Goal: Information Seeking & Learning: Learn about a topic

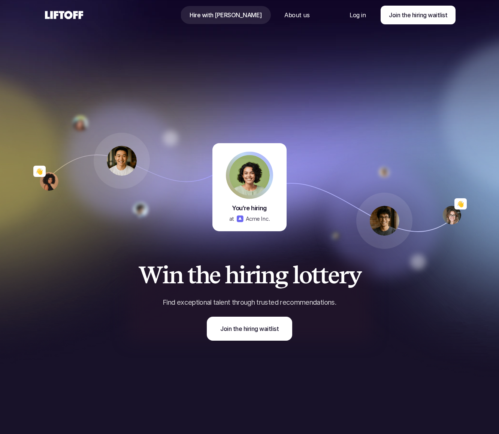
click at [430, 129] on div "👋" at bounding box center [385, 187] width 180 height 150
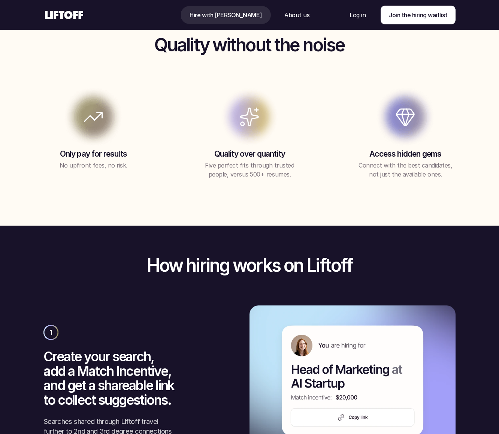
scroll to position [908, 0]
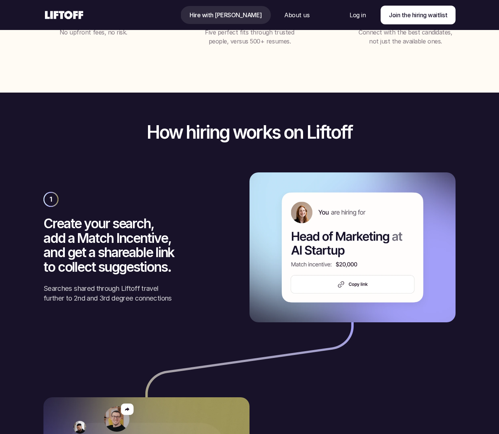
click at [372, 283] on img at bounding box center [353, 247] width 206 height 150
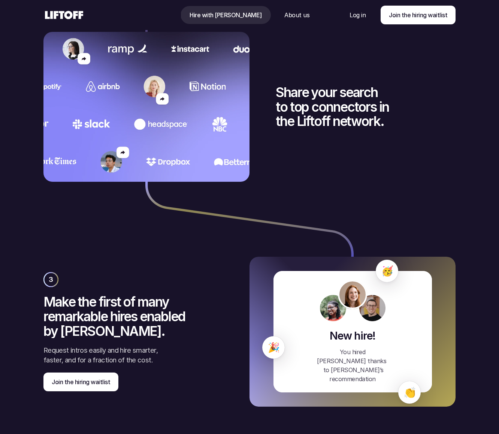
scroll to position [1366, 0]
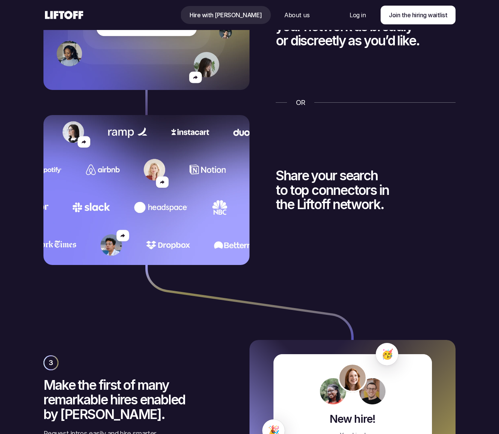
click at [285, 10] on p "About us" at bounding box center [297, 14] width 25 height 9
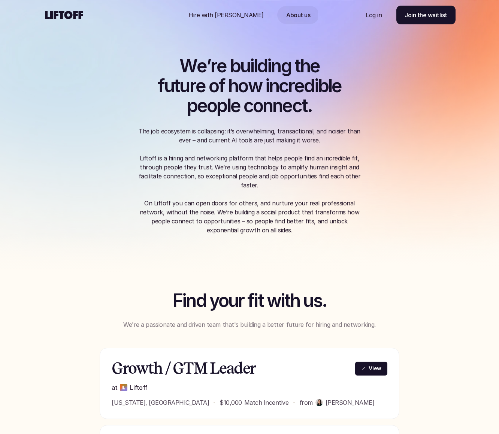
click at [207, 12] on p "Hire with [PERSON_NAME]" at bounding box center [226, 14] width 75 height 9
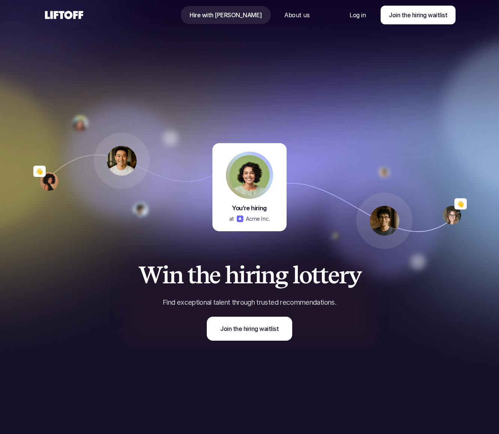
click at [339, 115] on div "👋" at bounding box center [385, 187] width 180 height 150
click at [354, 168] on div at bounding box center [384, 221] width 112 height 112
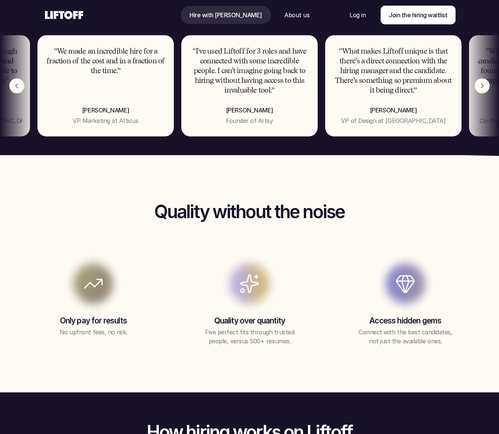
scroll to position [386, 0]
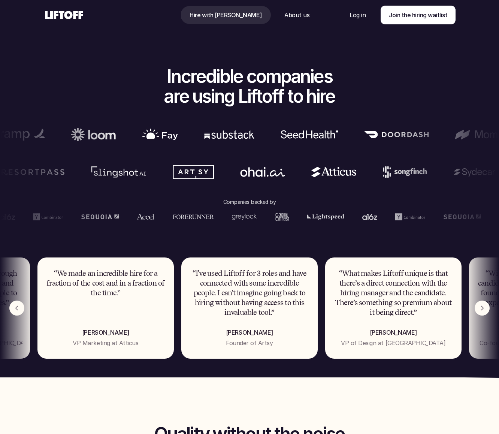
drag, startPoint x: 369, startPoint y: 170, endPoint x: 382, endPoint y: 174, distance: 14.0
click at [382, 174] on ul at bounding box center [249, 172] width 499 height 22
click at [384, 105] on section "Incredible companies are using Liftoff to hire Companies backed by “We made an …" at bounding box center [249, 213] width 499 height 330
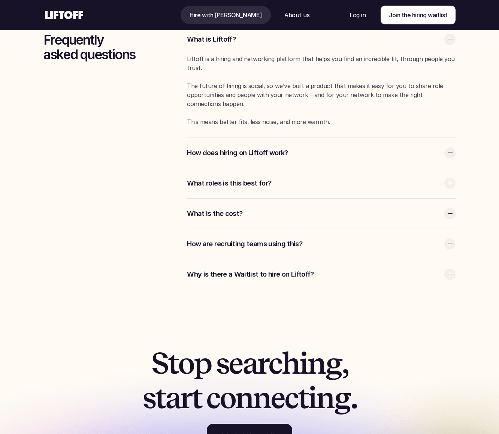
scroll to position [2152, 0]
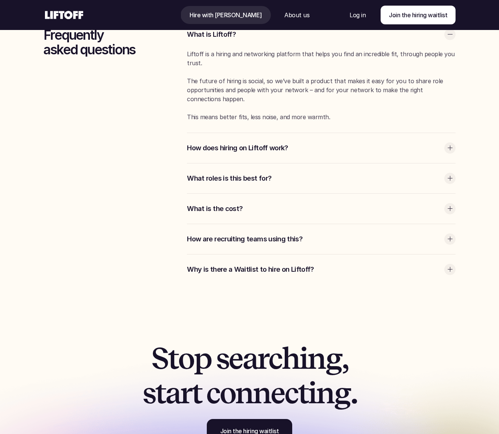
click at [454, 172] on div "What roles is this best for?" at bounding box center [321, 178] width 269 height 30
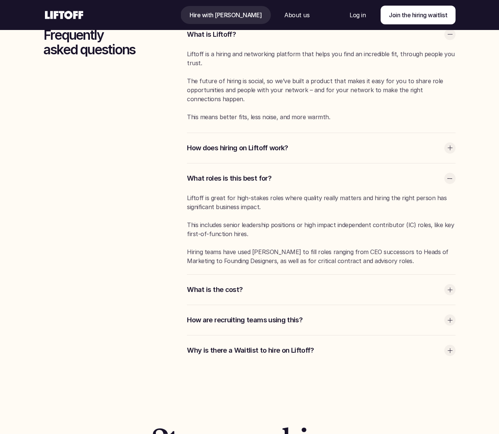
click at [454, 172] on div "What roles is this best for?" at bounding box center [321, 178] width 269 height 30
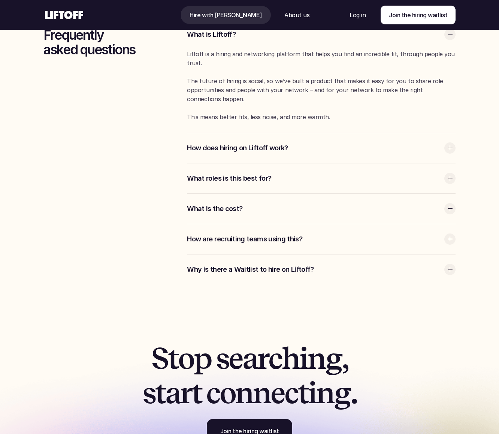
click at [455, 205] on div at bounding box center [450, 208] width 11 height 11
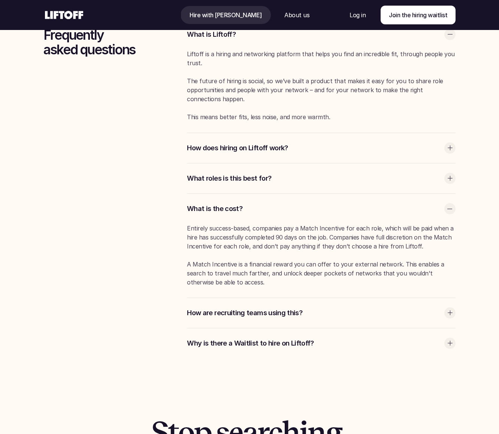
click at [453, 205] on div at bounding box center [450, 208] width 11 height 11
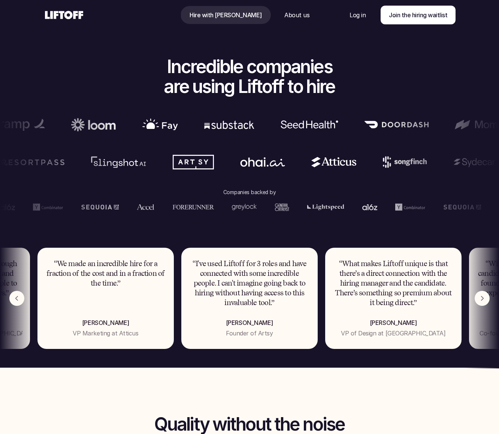
scroll to position [0, 0]
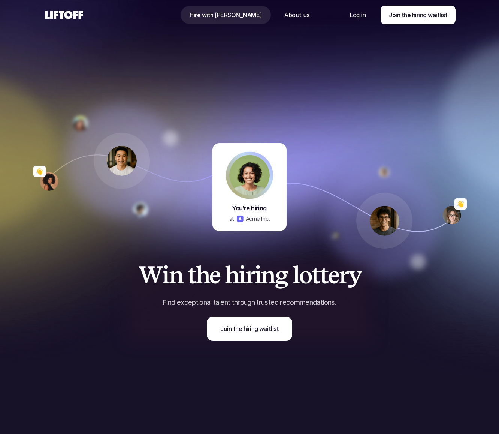
click at [255, 166] on img at bounding box center [249, 175] width 40 height 40
click at [410, 117] on div "👋" at bounding box center [385, 187] width 180 height 150
